Goal: Navigation & Orientation: Go to known website

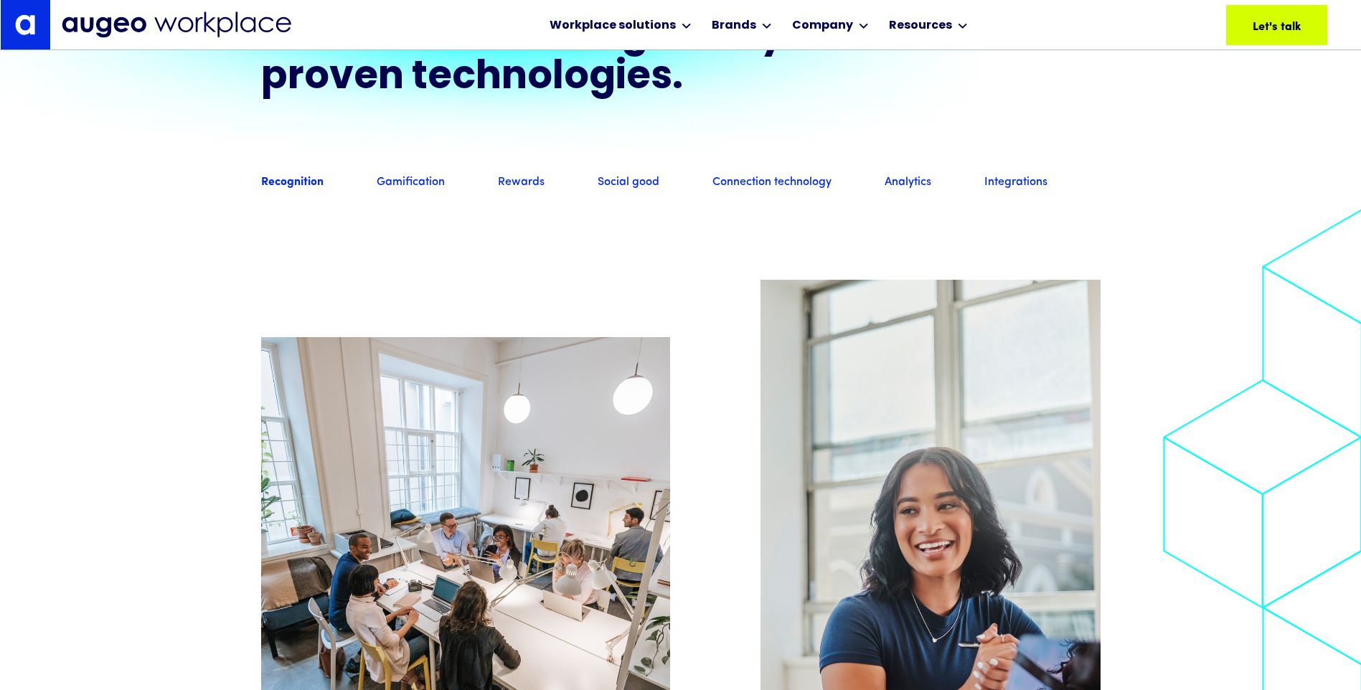
scroll to position [1447, 0]
